Goal: Task Accomplishment & Management: Manage account settings

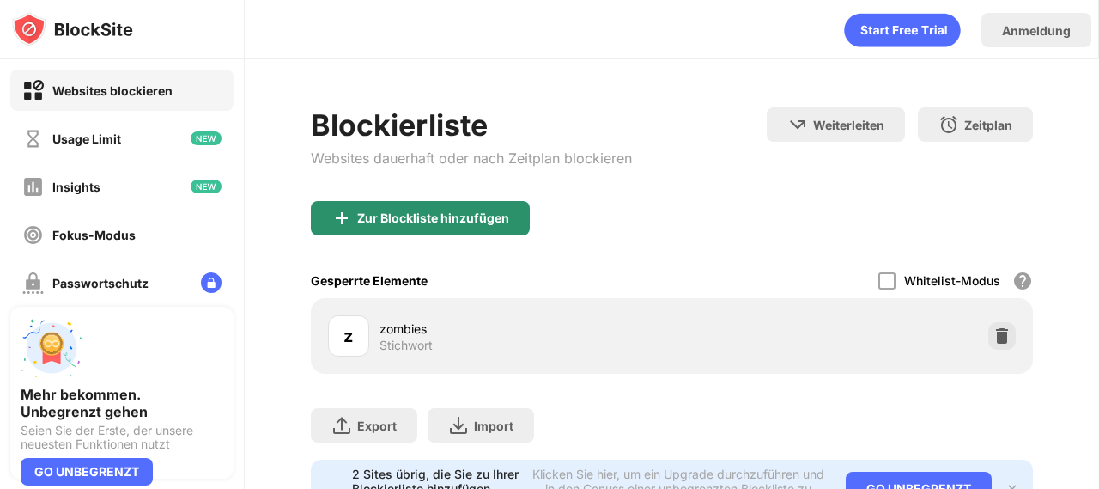
click at [390, 218] on div "Zur Blockliste hinzufügen" at bounding box center [433, 218] width 152 height 14
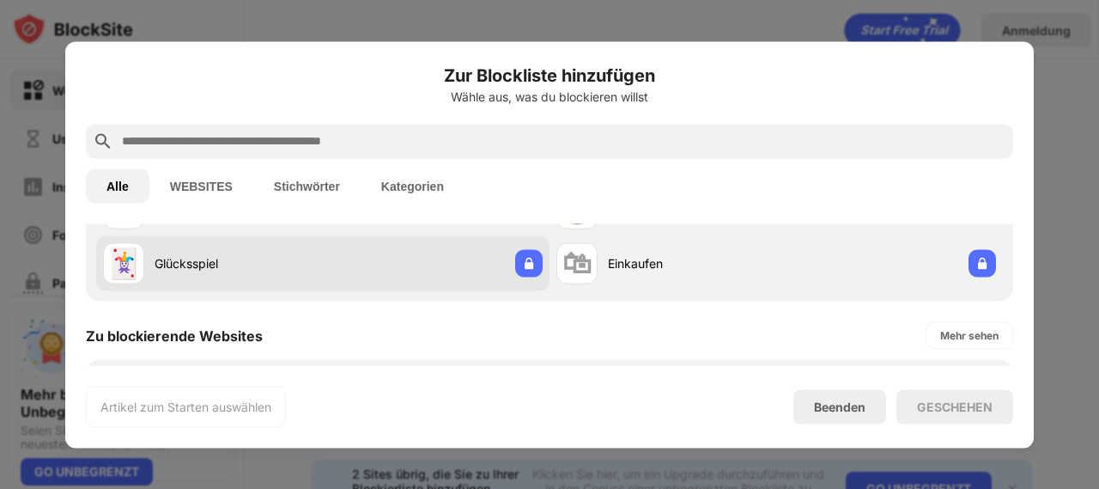
scroll to position [172, 0]
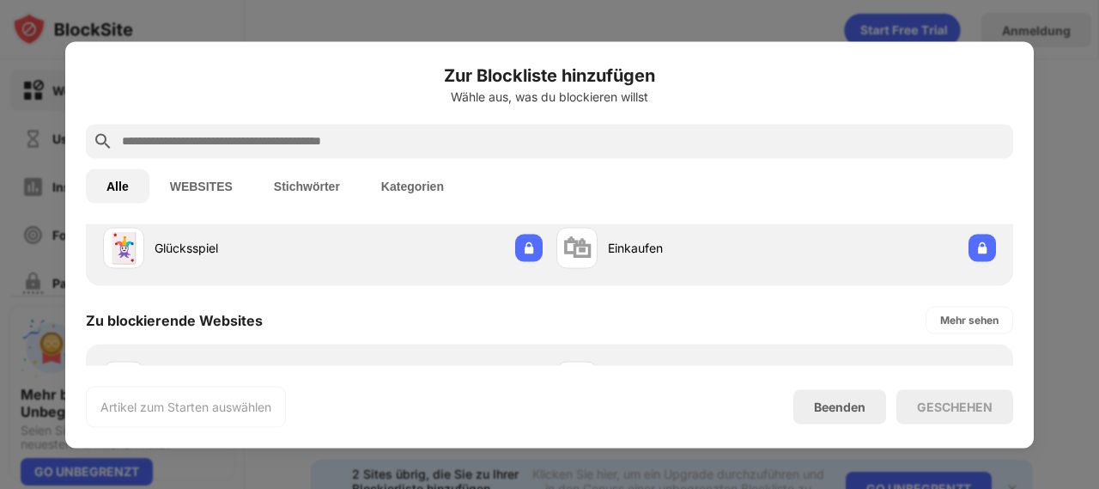
click at [344, 186] on button "Stichwörter" at bounding box center [306, 185] width 107 height 34
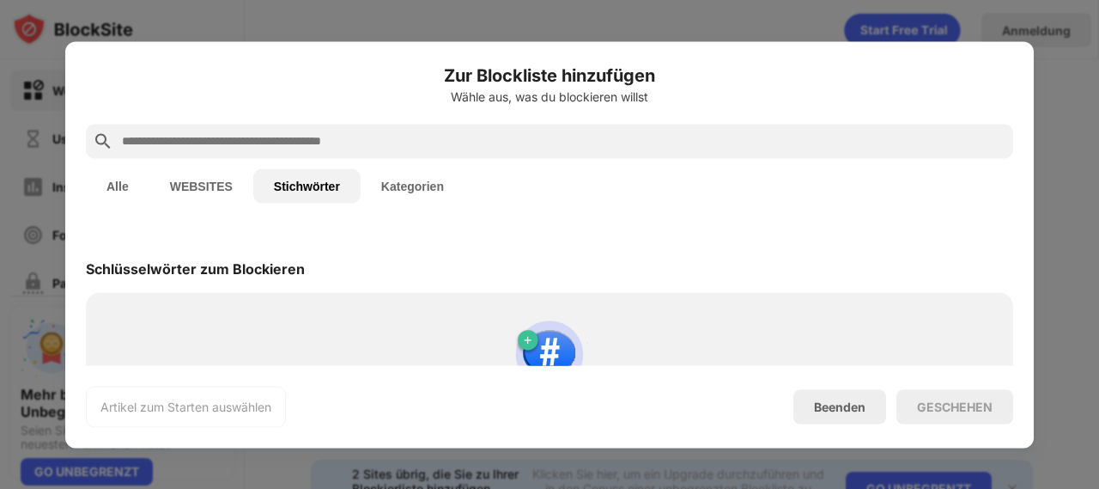
click at [273, 148] on input "text" at bounding box center [563, 141] width 886 height 21
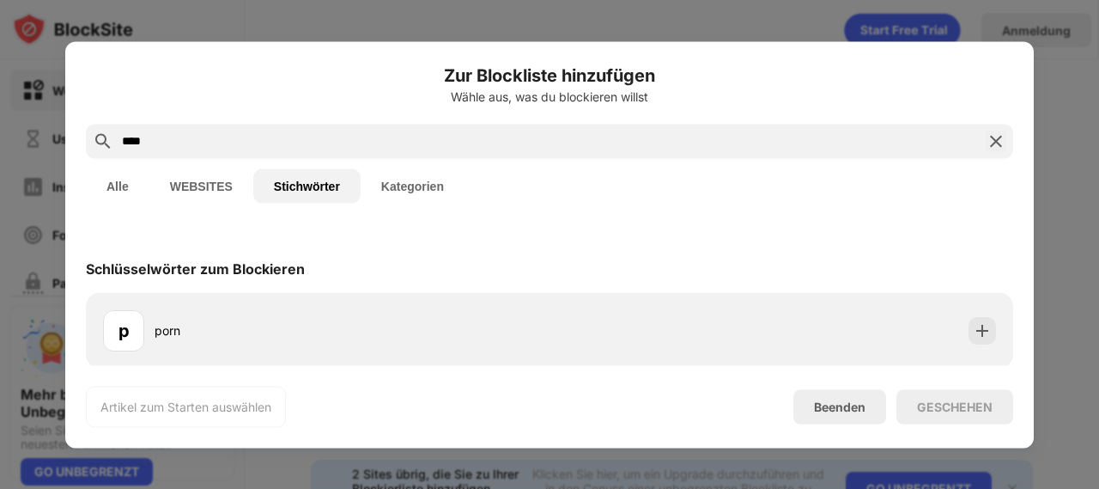
type input "****"
click at [160, 261] on div "Schlüsselwörter zum Blockieren" at bounding box center [195, 267] width 219 height 17
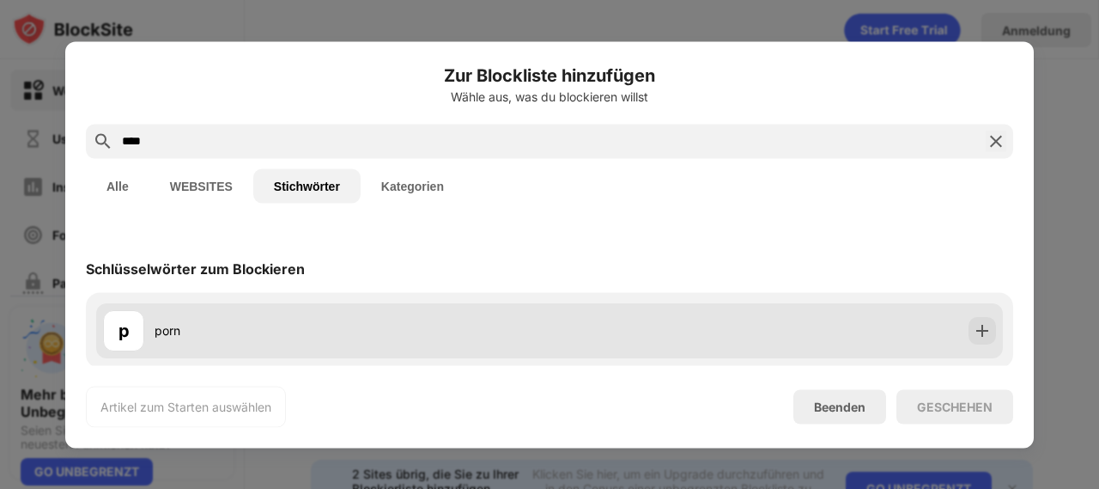
click at [172, 342] on div "p porn" at bounding box center [326, 329] width 447 height 41
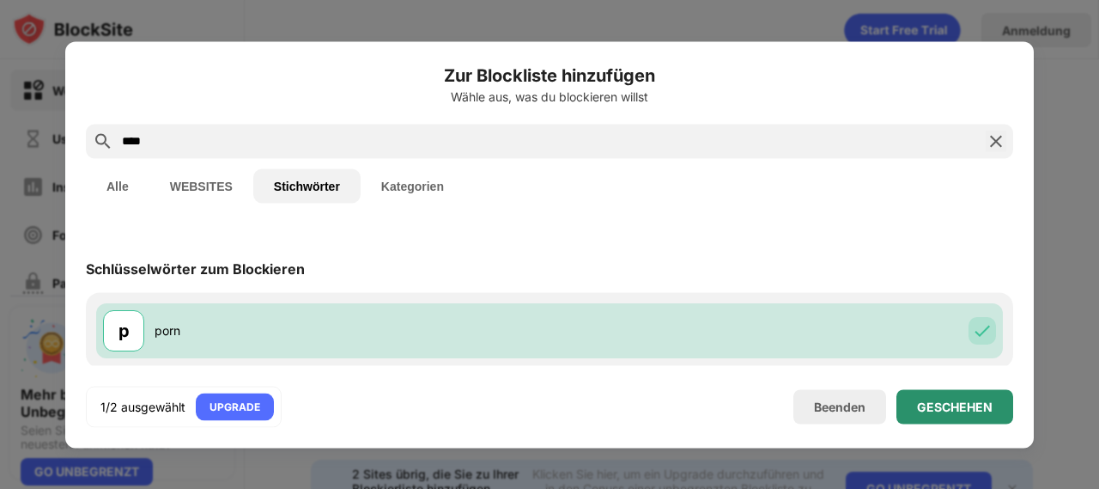
click at [976, 411] on div "GESCHEHEN" at bounding box center [955, 406] width 76 height 14
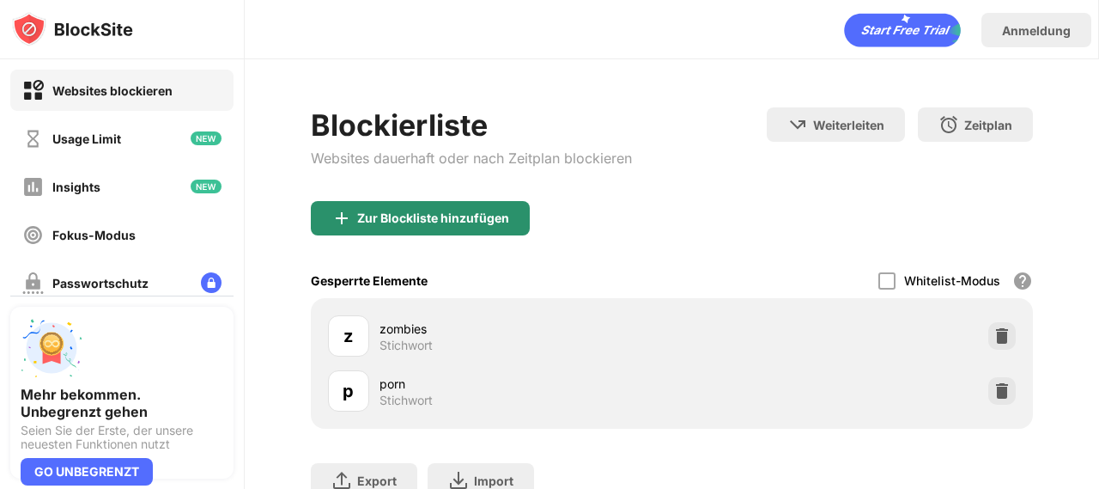
click at [472, 211] on div "Zur Blockliste hinzufügen" at bounding box center [433, 218] width 152 height 14
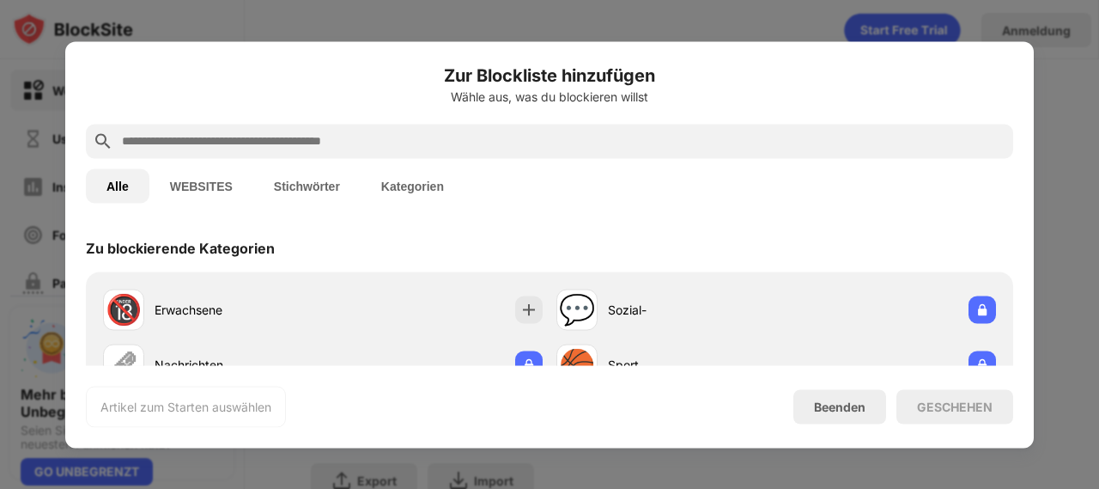
click at [454, 139] on input "text" at bounding box center [563, 141] width 886 height 21
click at [246, 178] on button "WEBSITES" at bounding box center [201, 185] width 104 height 34
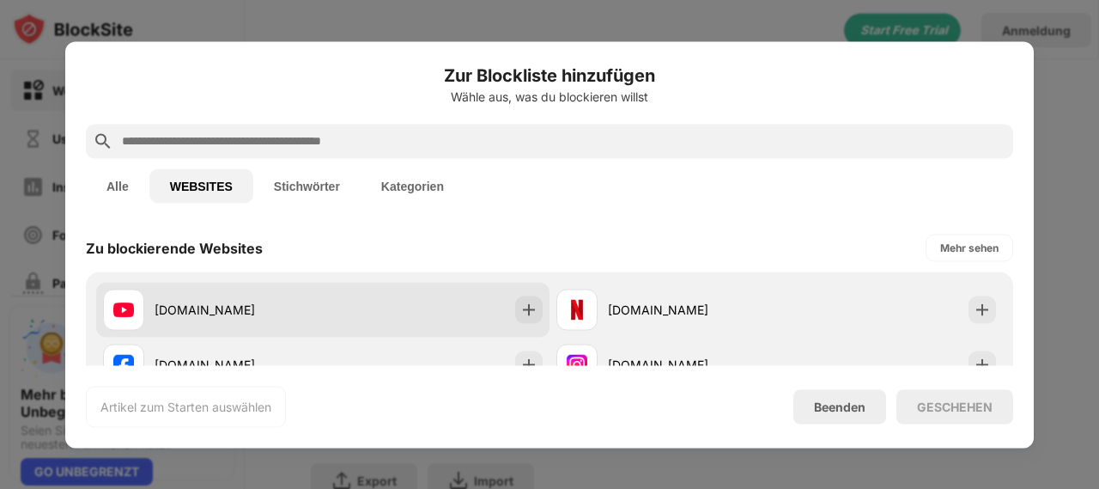
click at [187, 302] on div "[DOMAIN_NAME]" at bounding box center [239, 310] width 168 height 18
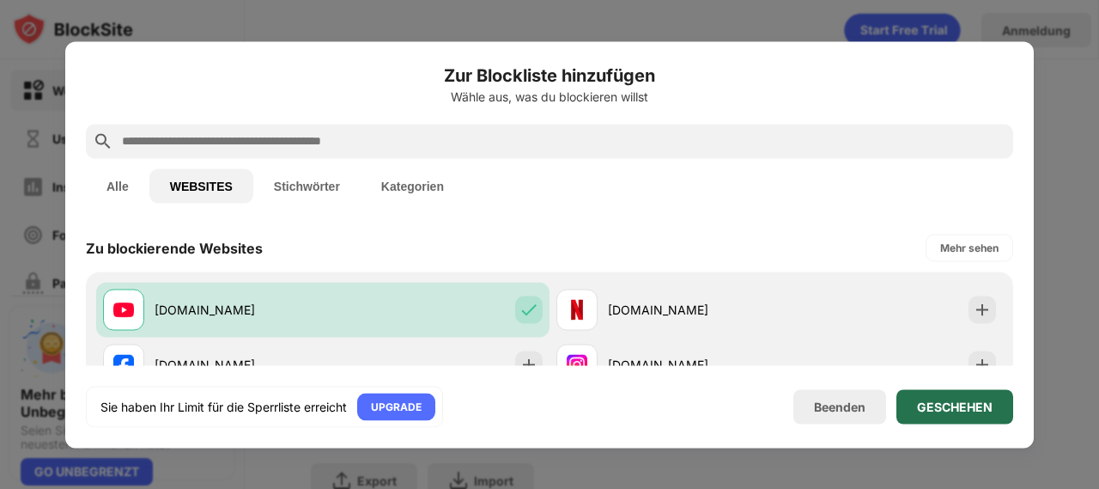
click at [914, 411] on div "GESCHEHEN" at bounding box center [955, 406] width 117 height 34
